Goal: Task Accomplishment & Management: Complete application form

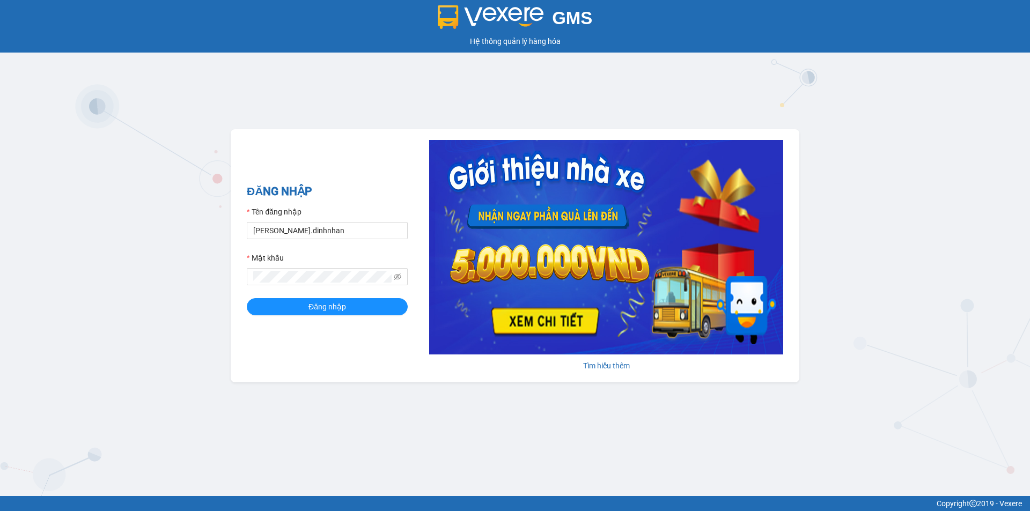
click at [326, 241] on form "Tên đăng nhập [PERSON_NAME].dinhnhan Mật khẩu Đăng nhập" at bounding box center [327, 260] width 161 height 109
drag, startPoint x: 334, startPoint y: 230, endPoint x: 336, endPoint y: 236, distance: 6.3
click at [334, 230] on input "[PERSON_NAME].dinhnhan" at bounding box center [327, 230] width 161 height 17
type input "trang.dinhnhan"
click at [324, 306] on span "Đăng nhập" at bounding box center [327, 307] width 38 height 12
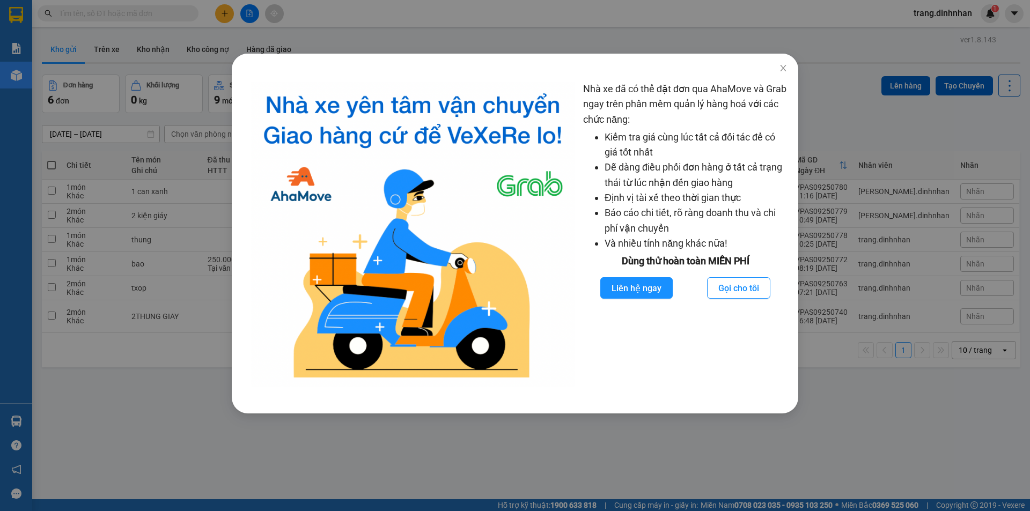
click at [165, 460] on div "Nhà xe đã có thể đặt đơn qua AhaMove và Grab ngay trên phần mềm quản lý hàng ho…" at bounding box center [515, 255] width 1030 height 511
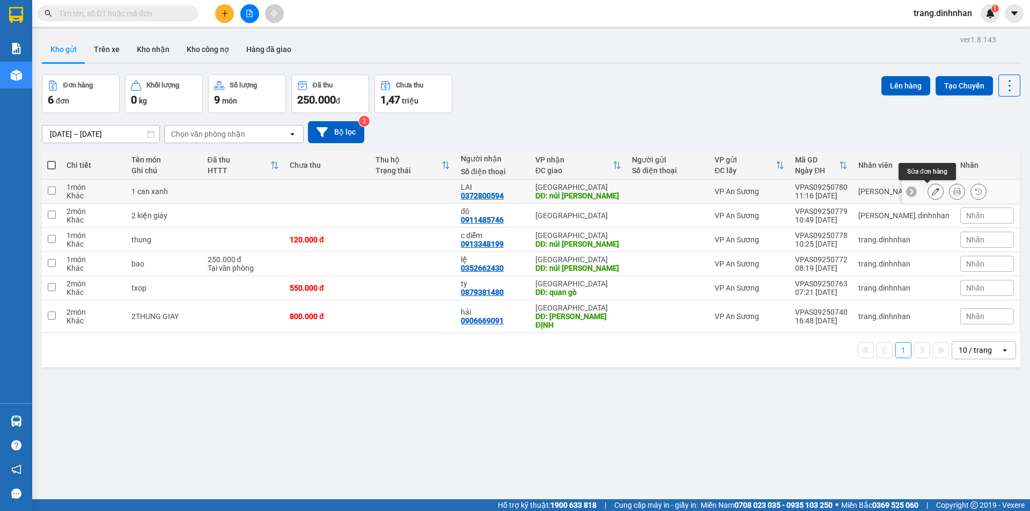
click at [932, 194] on icon at bounding box center [936, 192] width 8 height 8
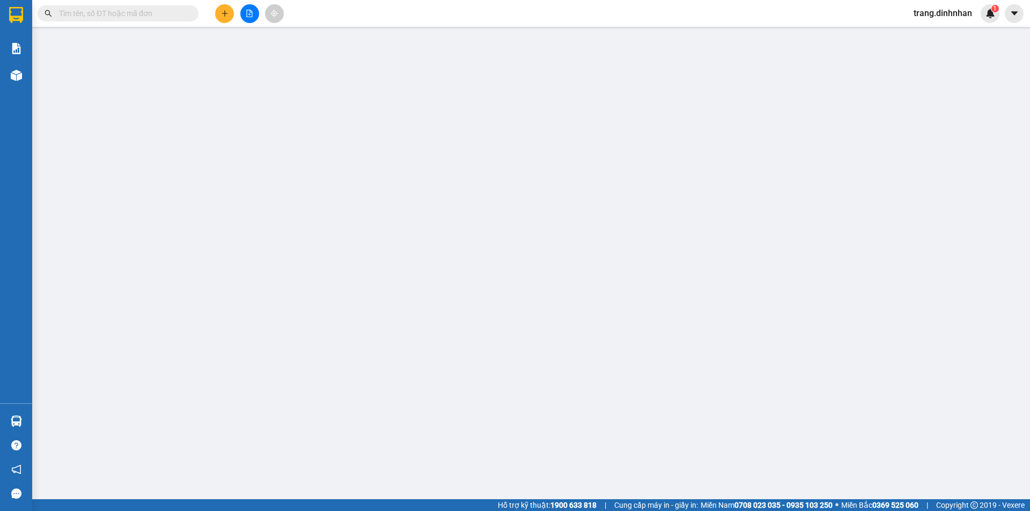
type input "0372800594"
type input "LAI"
type input "núi thành"
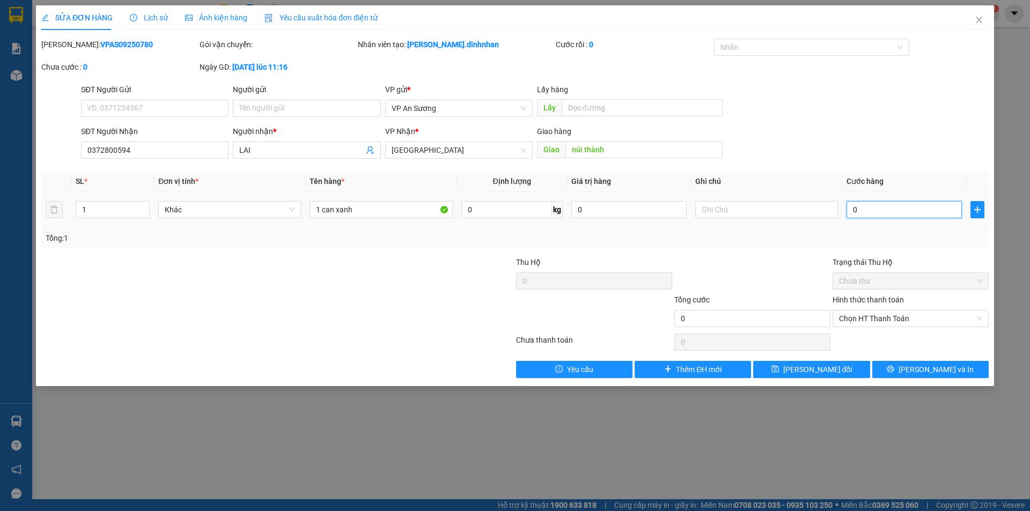
click at [880, 210] on input "0" at bounding box center [904, 209] width 115 height 17
type input "1"
type input "10"
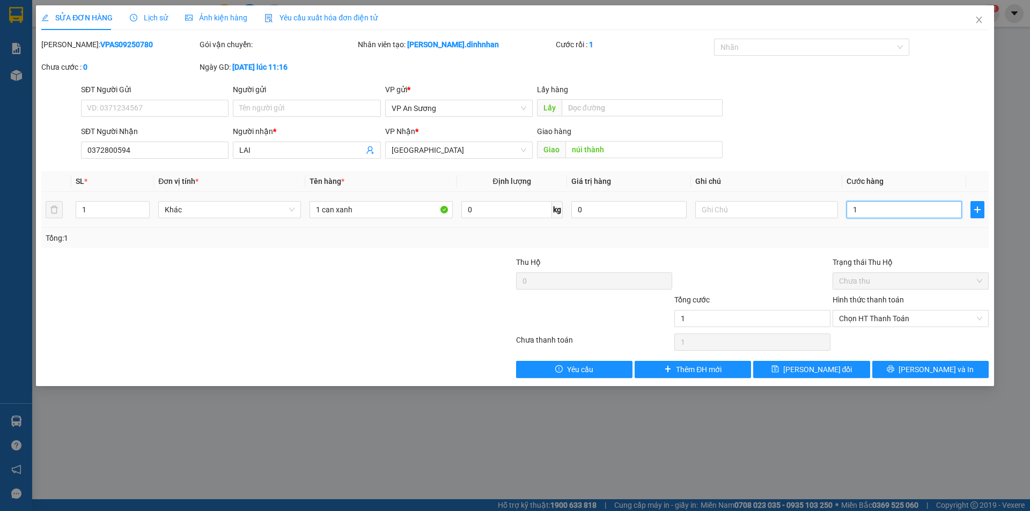
type input "10"
type input "100"
click at [965, 321] on span "Chọn HT Thanh Toán" at bounding box center [910, 319] width 143 height 16
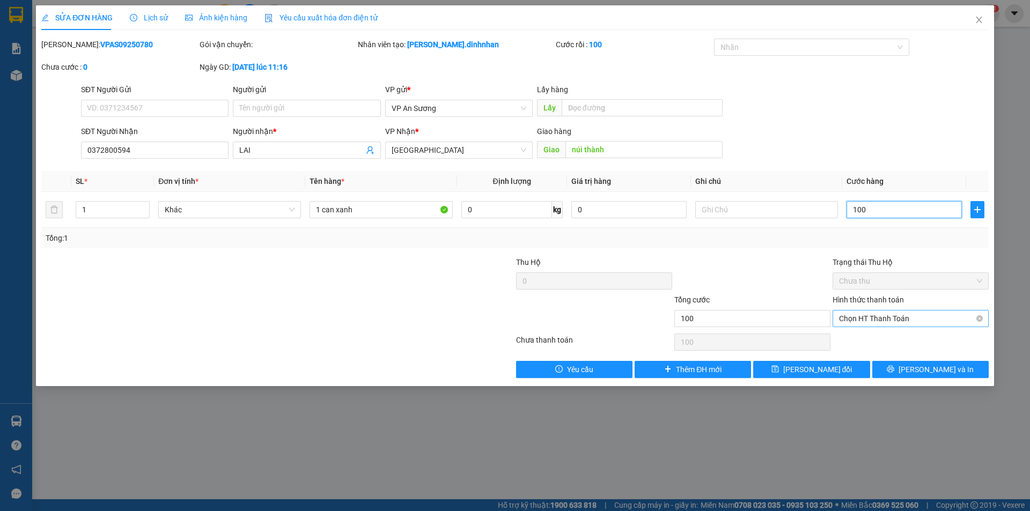
type input "100"
type input "100.000"
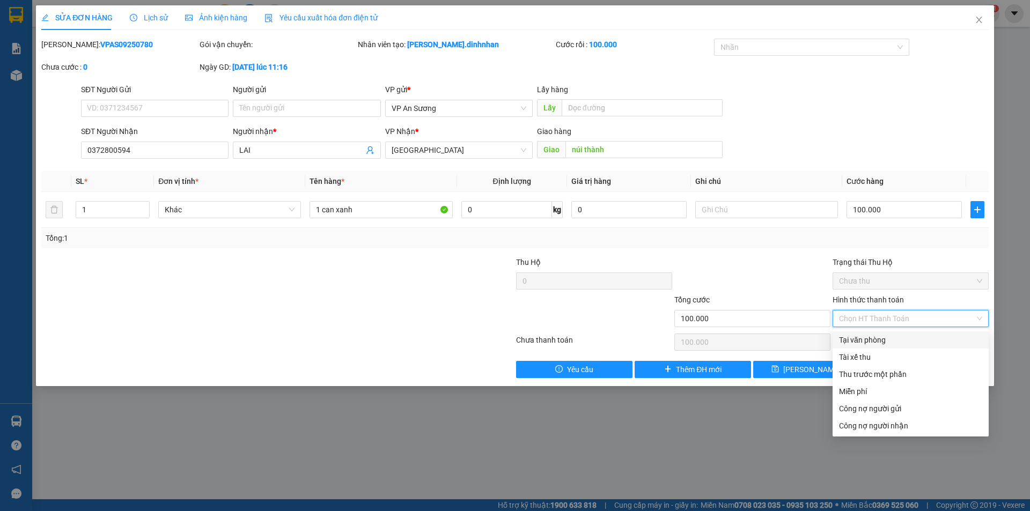
drag, startPoint x: 895, startPoint y: 340, endPoint x: 877, endPoint y: 348, distance: 19.2
click at [894, 341] on div "Tại văn phòng" at bounding box center [910, 340] width 143 height 12
type input "0"
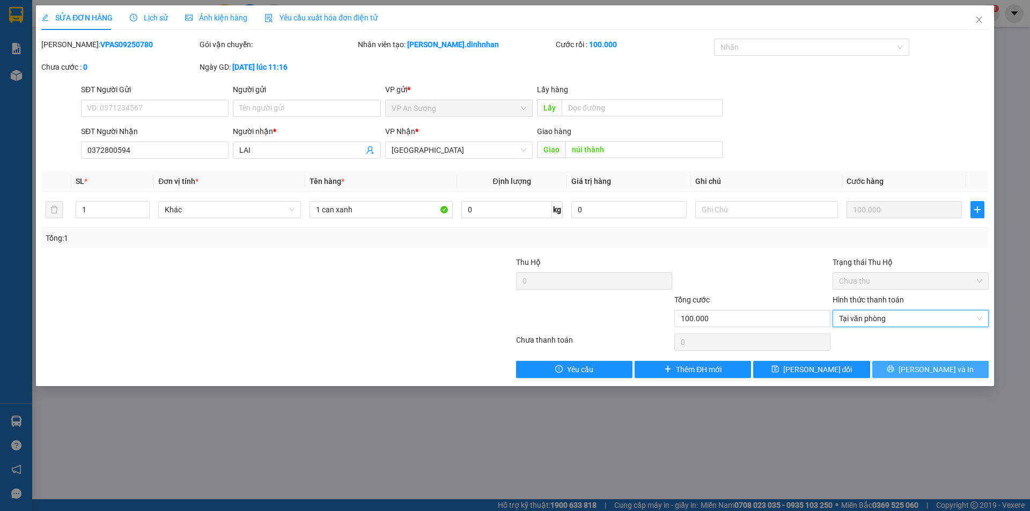
click at [893, 365] on button "[PERSON_NAME] và In" at bounding box center [930, 369] width 116 height 17
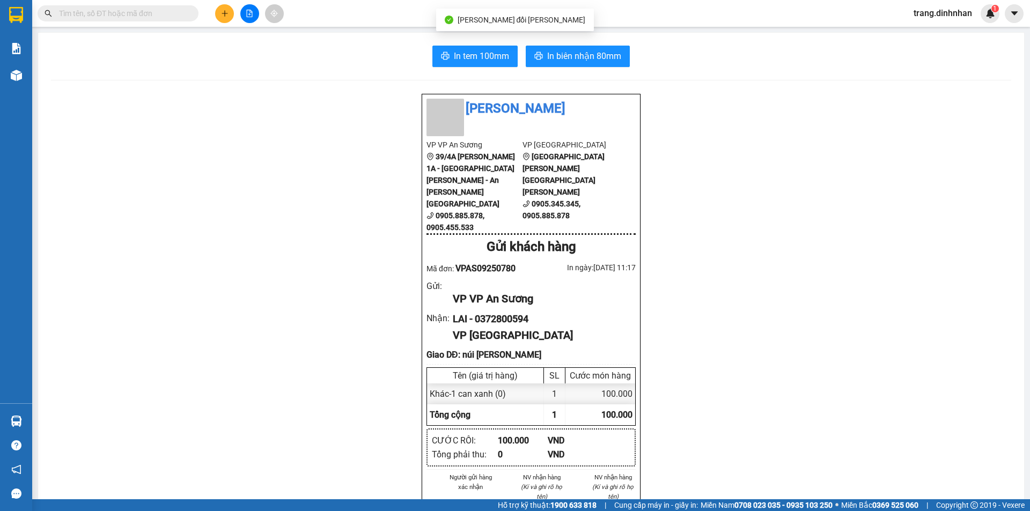
click at [619, 70] on div "In tem 100mm In [PERSON_NAME] 80mm Đình Nhân VP VP An [PERSON_NAME] 39/4A [PERS…" at bounding box center [531, 444] width 986 height 822
click at [615, 64] on button "In biên nhận 80mm" at bounding box center [578, 56] width 104 height 21
click at [223, 9] on button at bounding box center [224, 13] width 19 height 19
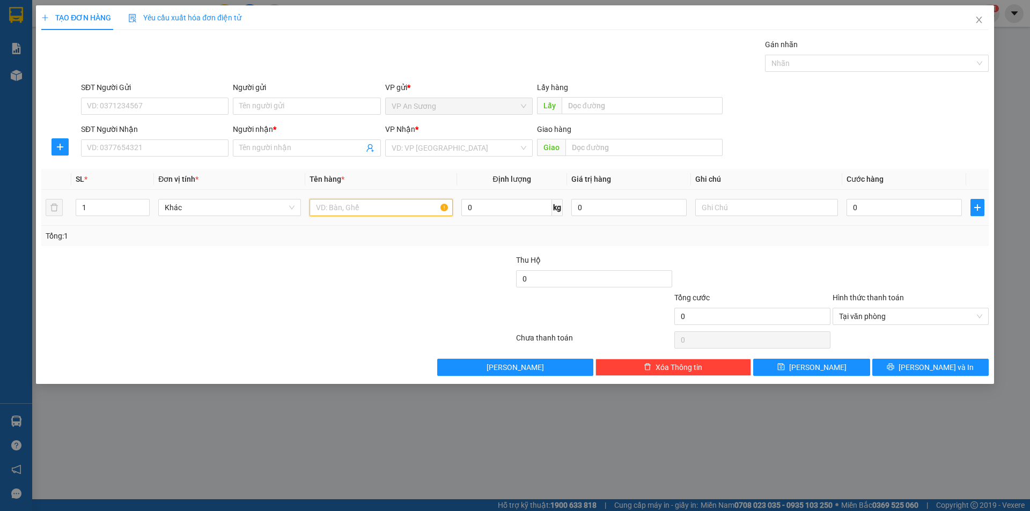
click at [328, 207] on input "text" at bounding box center [381, 207] width 143 height 17
type input "1 thùng giáy"
click at [166, 150] on input "SĐT Người Nhận" at bounding box center [155, 147] width 148 height 17
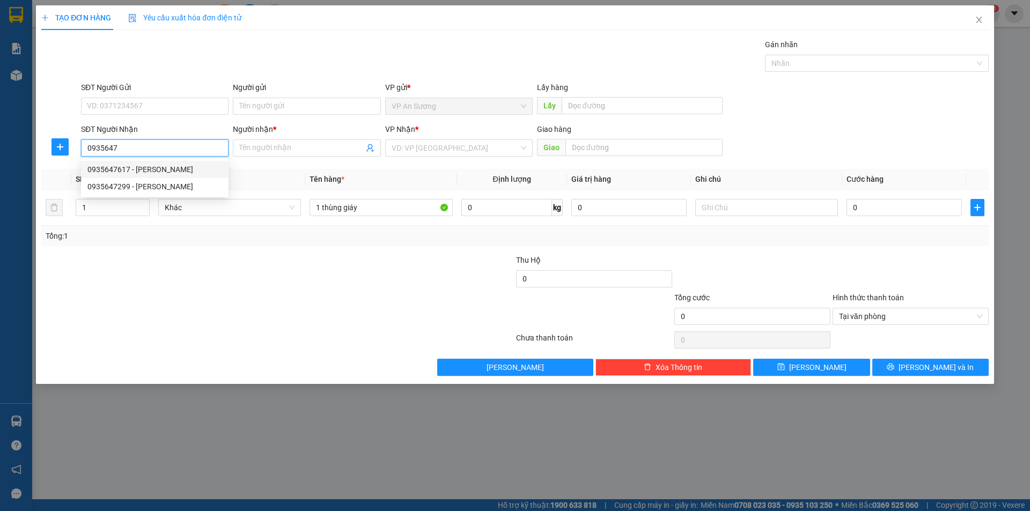
click at [169, 168] on div "0935647617 - [PERSON_NAME]" at bounding box center [154, 170] width 135 height 12
type input "0935647617"
type input "linh"
type input "0935647617"
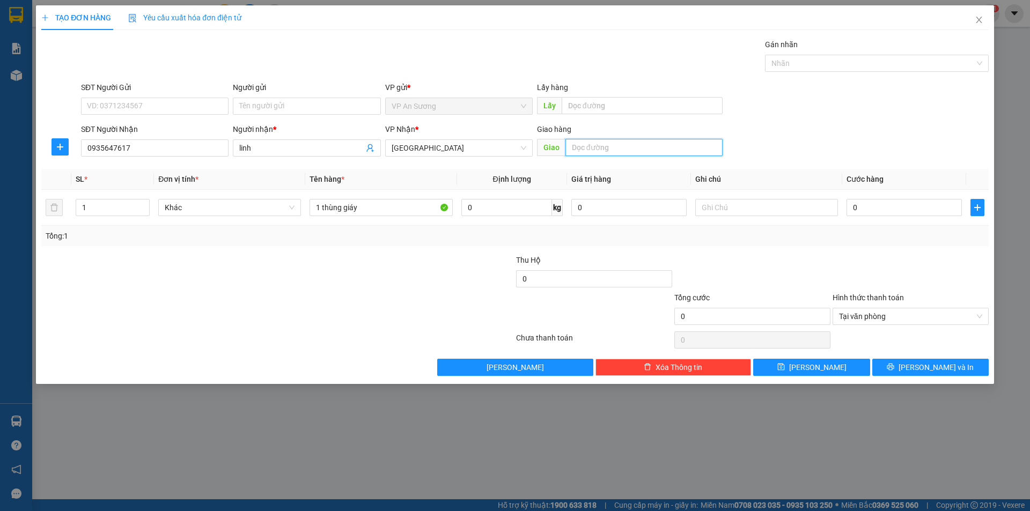
click at [622, 145] on input "text" at bounding box center [643, 147] width 157 height 17
type input "[PERSON_NAME]"
click at [915, 209] on input "0" at bounding box center [904, 207] width 115 height 17
type input "8"
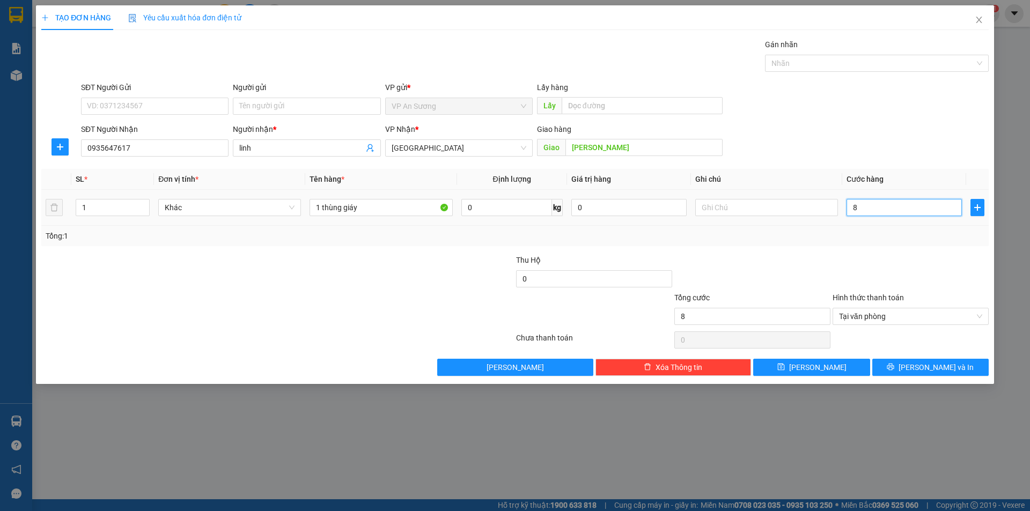
type input "80"
drag, startPoint x: 977, startPoint y: 312, endPoint x: 978, endPoint y: 324, distance: 12.4
click at [978, 312] on span "Tại văn phòng" at bounding box center [910, 316] width 143 height 16
type input "80.000"
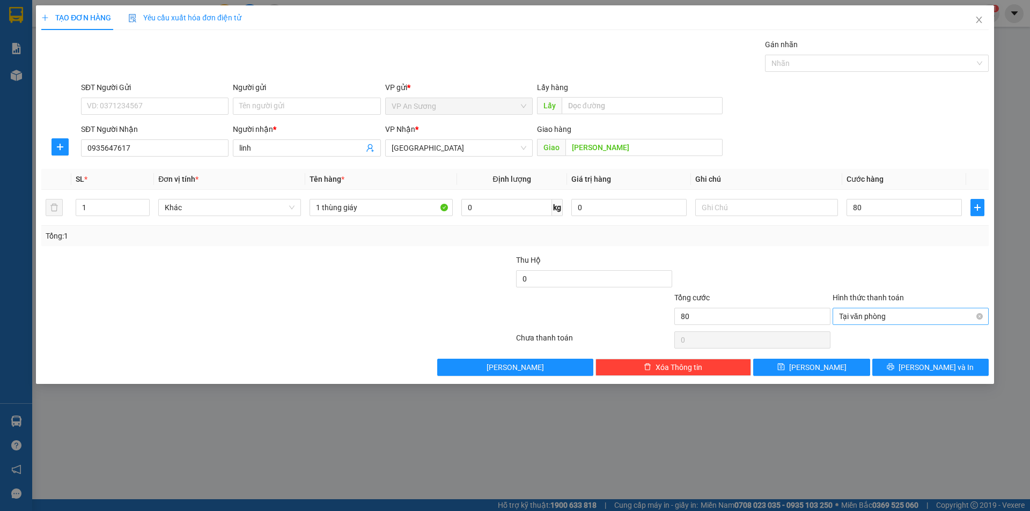
type input "80.000"
drag, startPoint x: 974, startPoint y: 284, endPoint x: 981, endPoint y: 312, distance: 29.2
click at [976, 289] on div at bounding box center [911, 273] width 158 height 38
type input "80.000"
drag, startPoint x: 981, startPoint y: 315, endPoint x: 973, endPoint y: 346, distance: 31.5
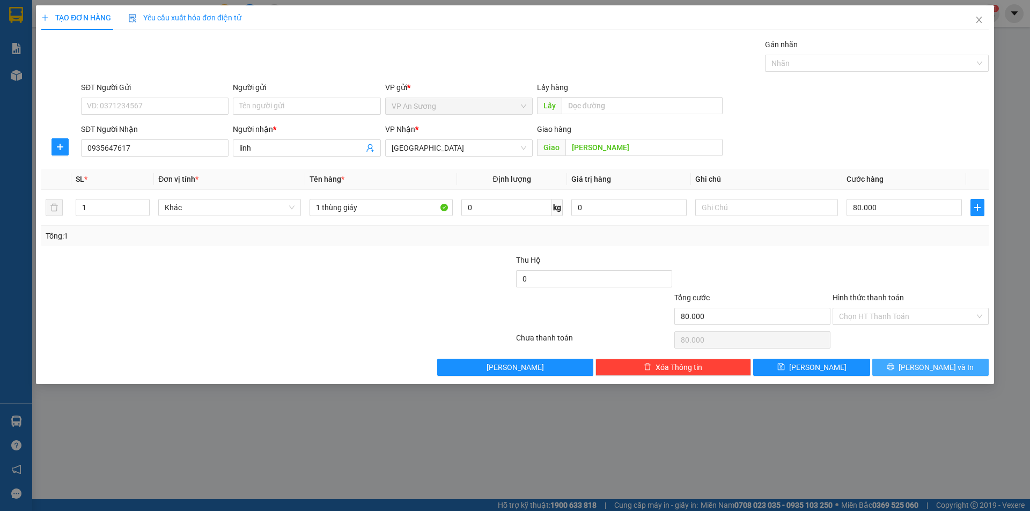
click at [967, 365] on button "[PERSON_NAME] và In" at bounding box center [930, 367] width 116 height 17
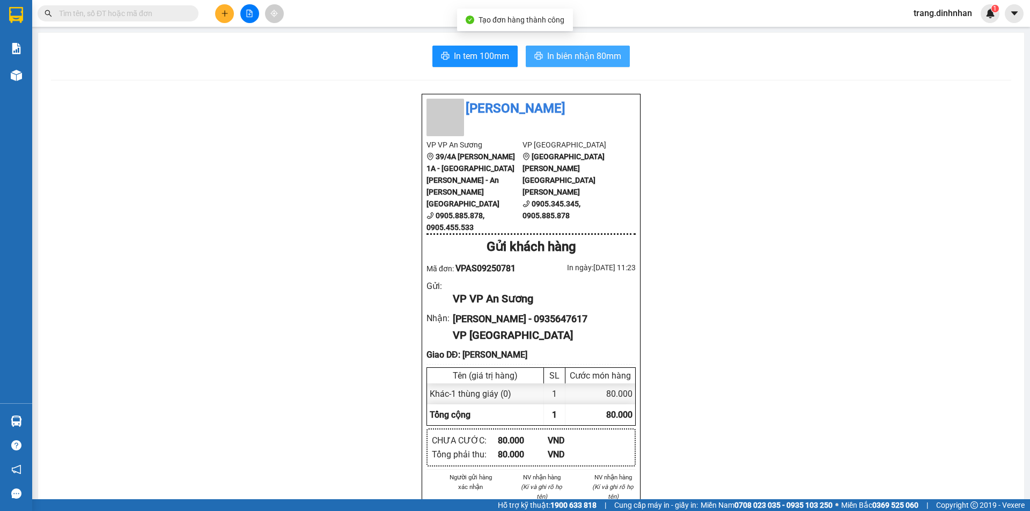
click at [608, 57] on span "In biên nhận 80mm" at bounding box center [584, 55] width 74 height 13
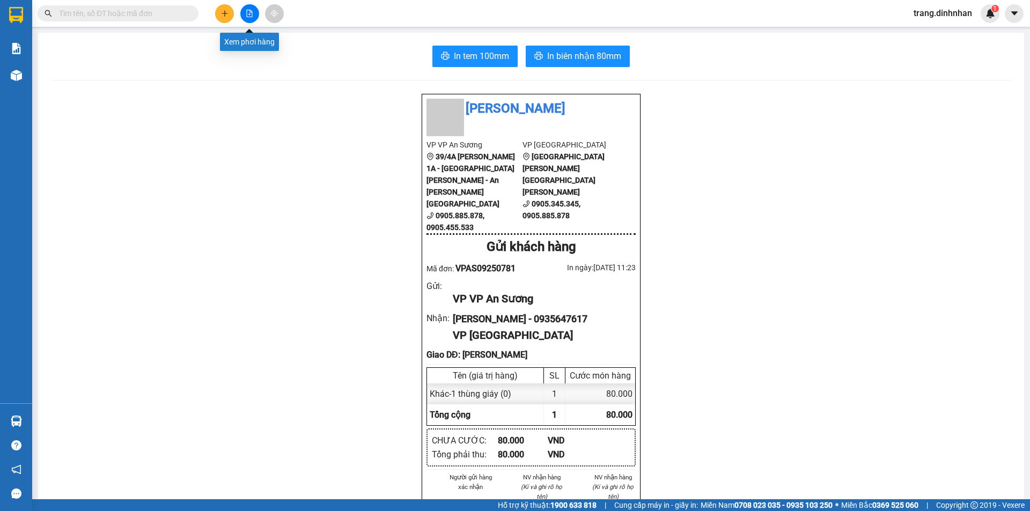
click at [225, 13] on icon "plus" at bounding box center [225, 13] width 6 height 1
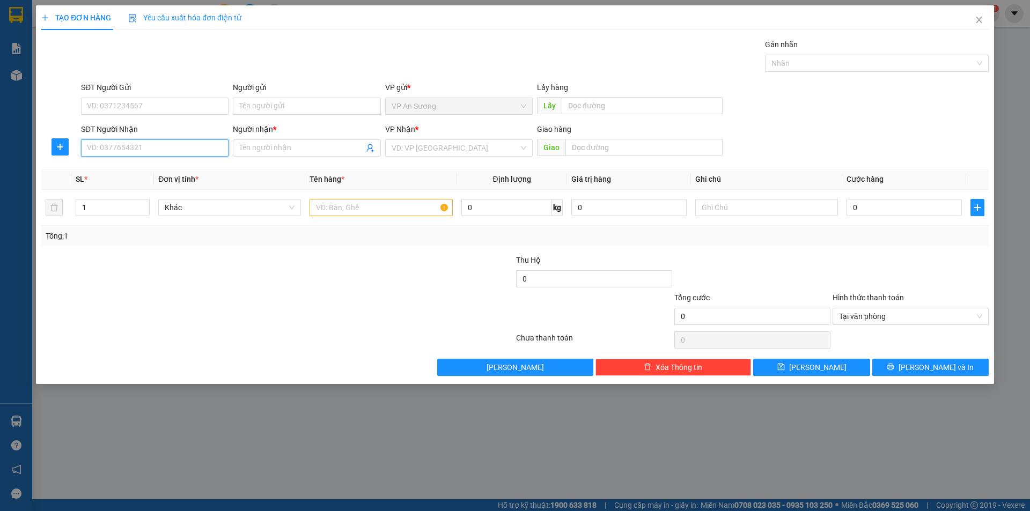
click at [172, 153] on input "SĐT Người Nhận" at bounding box center [155, 147] width 148 height 17
type input "0766660067"
click at [262, 149] on input "Người nhận *" at bounding box center [301, 148] width 124 height 12
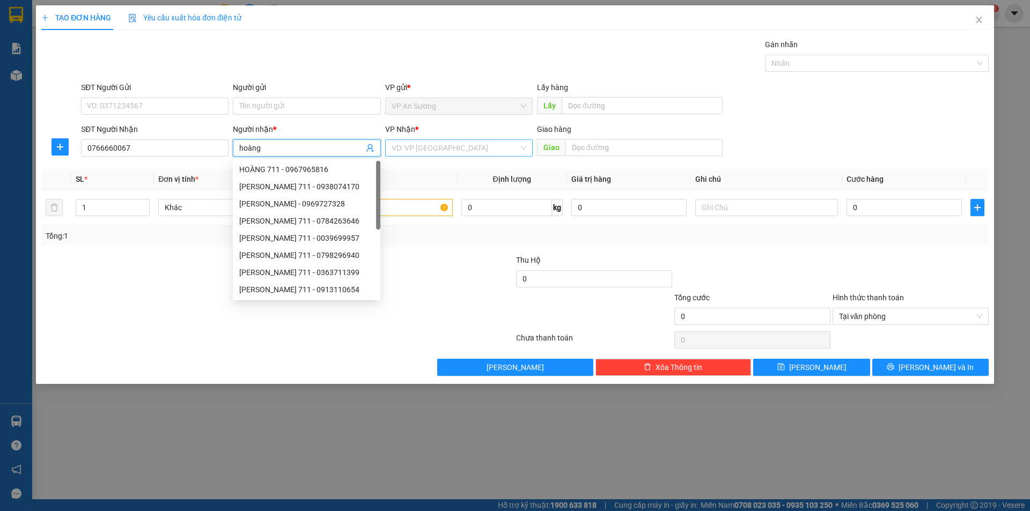
type input "hoàng"
click at [410, 145] on input "search" at bounding box center [455, 148] width 127 height 16
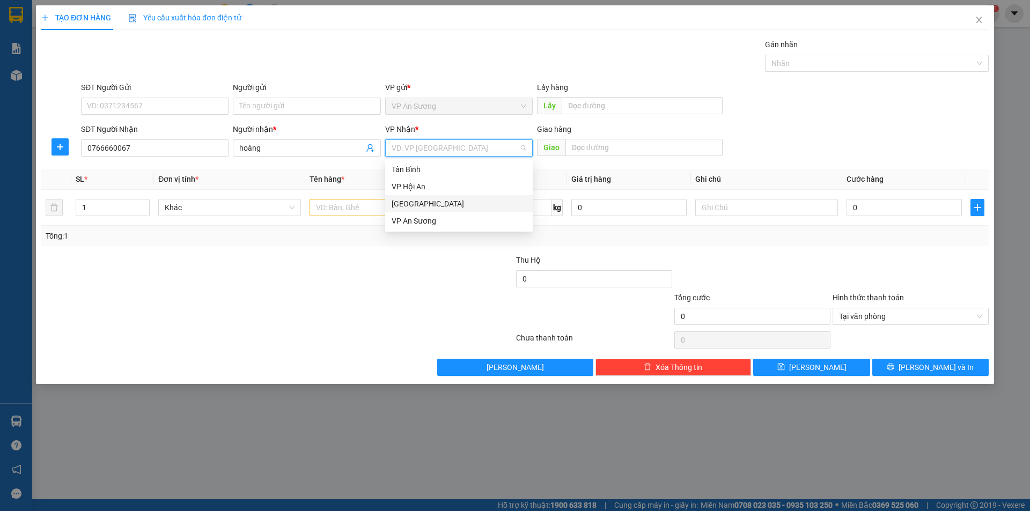
click at [420, 208] on div "[GEOGRAPHIC_DATA]" at bounding box center [459, 204] width 135 height 12
click at [396, 203] on input "text" at bounding box center [381, 207] width 143 height 17
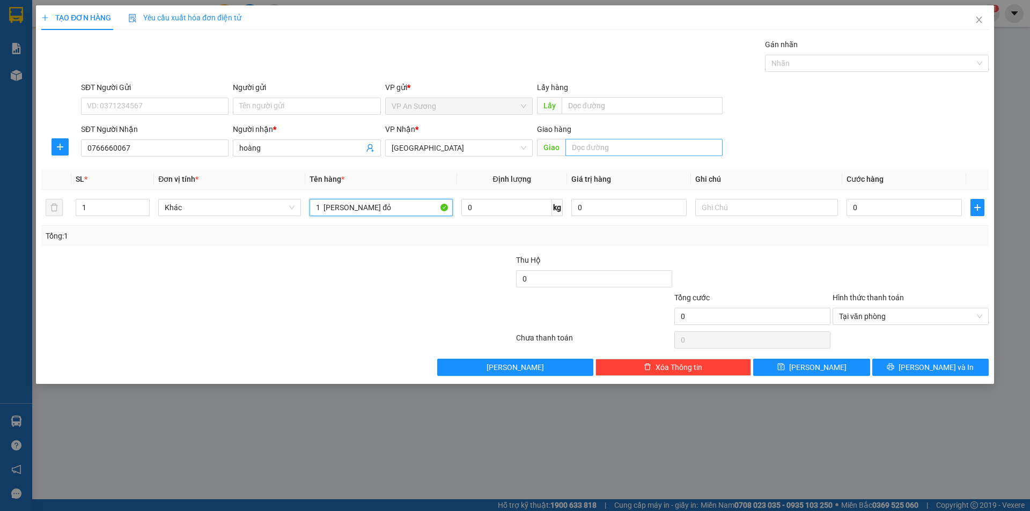
type input "1 [PERSON_NAME] đỏ"
click at [690, 152] on input "text" at bounding box center [643, 147] width 157 height 17
type input "tam kỳ"
click at [894, 202] on input "0" at bounding box center [904, 207] width 115 height 17
type input "1"
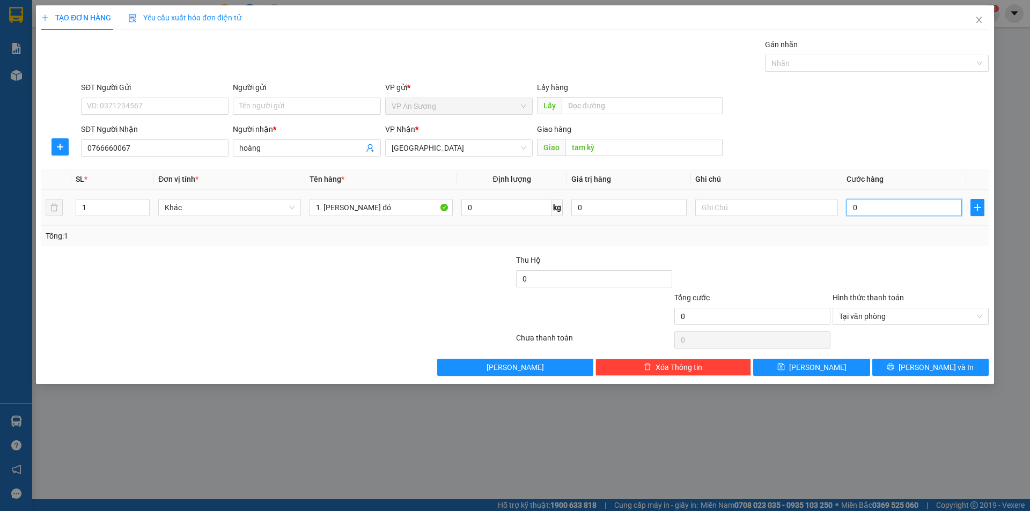
type input "1"
type input "15"
type input "150"
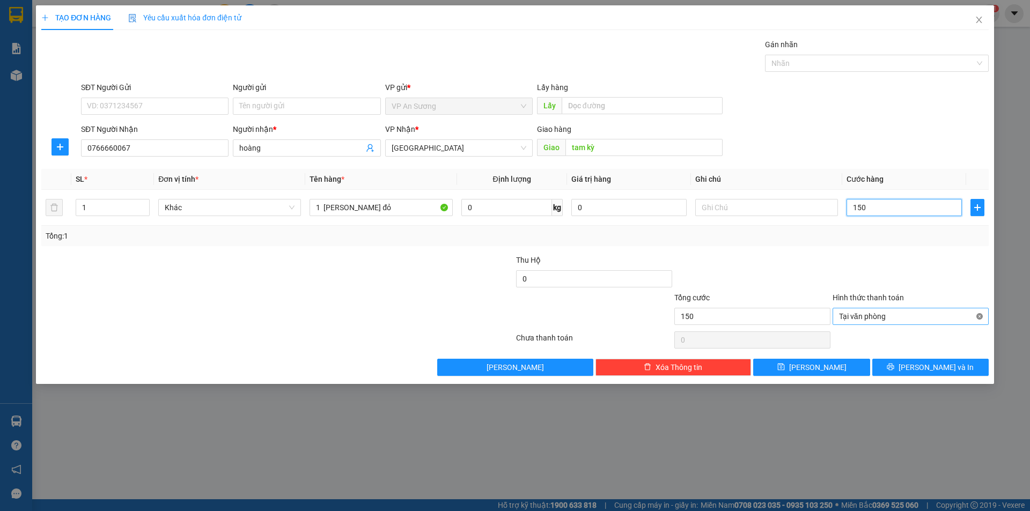
type input "150"
type input "150.000"
click at [958, 368] on button "[PERSON_NAME] và In" at bounding box center [930, 367] width 116 height 17
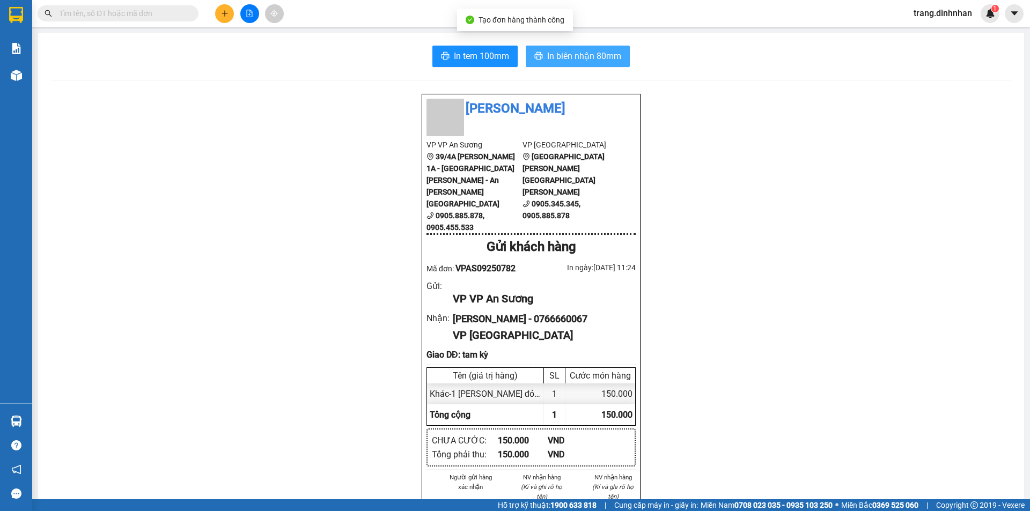
click at [594, 56] on span "In biên nhận 80mm" at bounding box center [584, 55] width 74 height 13
